Goal: Information Seeking & Learning: Learn about a topic

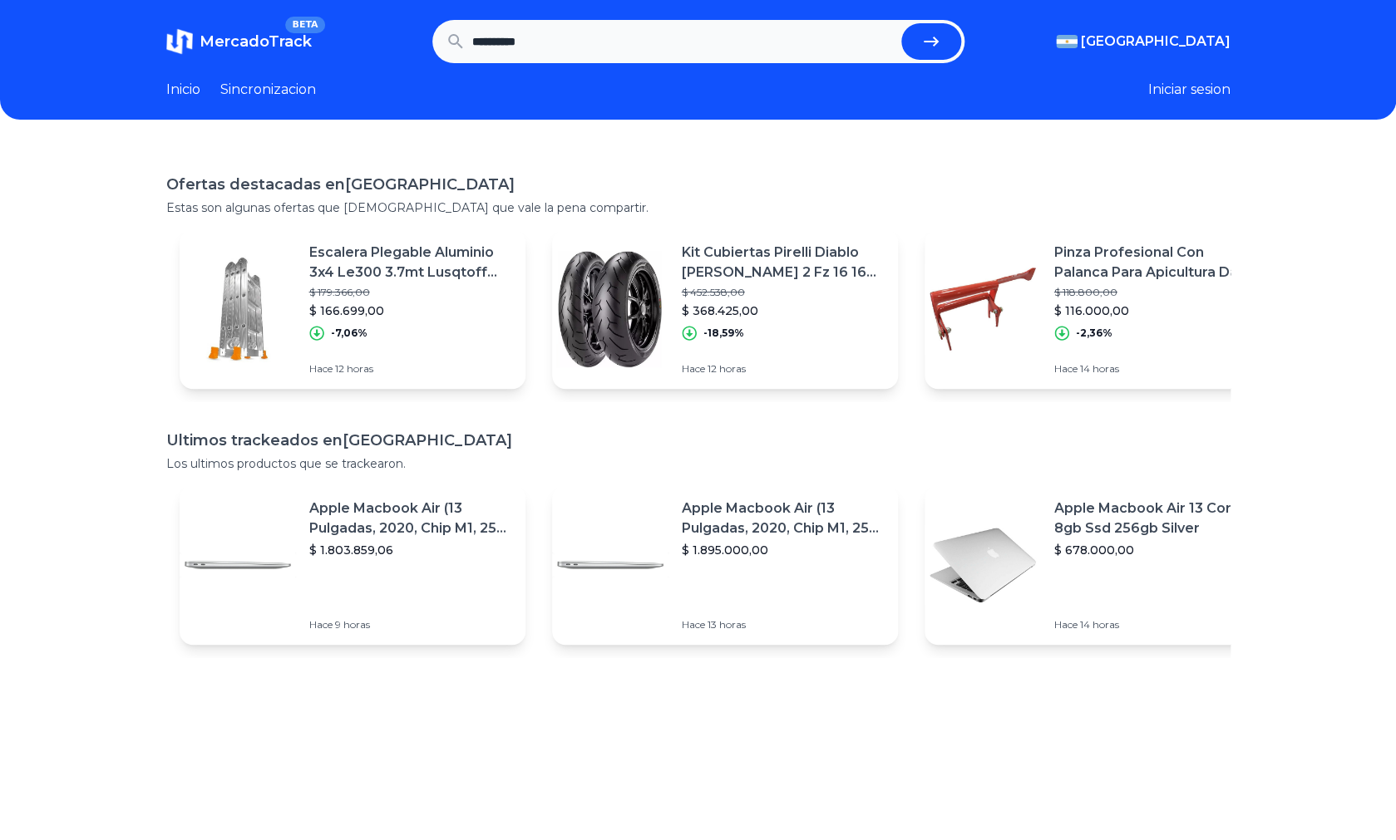
type input "**********"
click at [901, 23] on button "submit" at bounding box center [931, 41] width 60 height 37
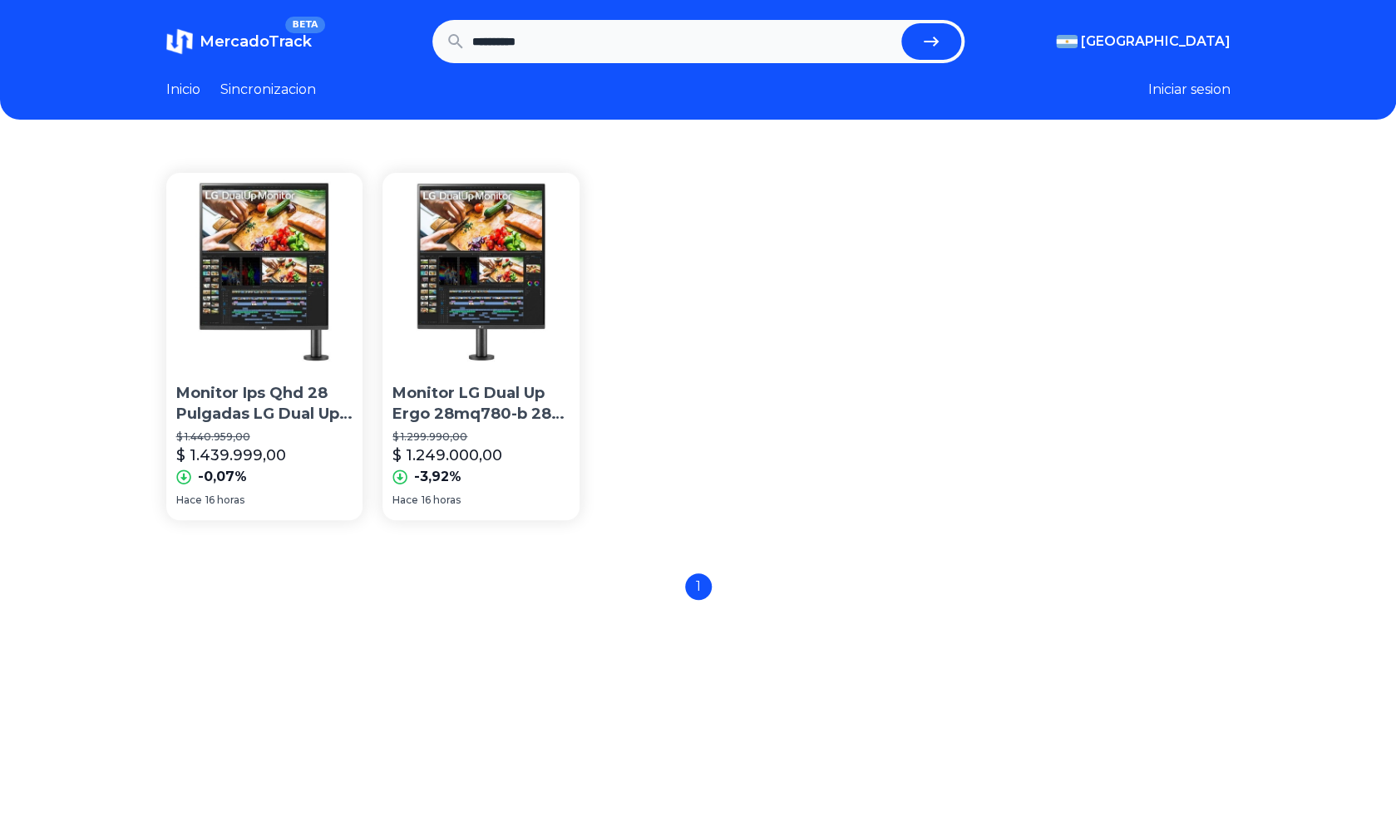
click at [472, 418] on p "Monitor LG Dual Up Ergo 28mq780-b 28 Pulgadas Ips Qhd Hdr" at bounding box center [480, 404] width 177 height 42
